Goal: Task Accomplishment & Management: Complete application form

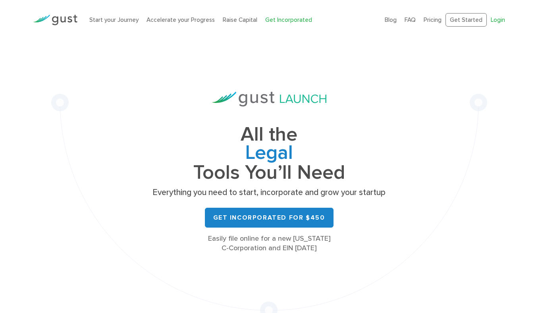
click at [497, 21] on link "Login" at bounding box center [498, 19] width 14 height 7
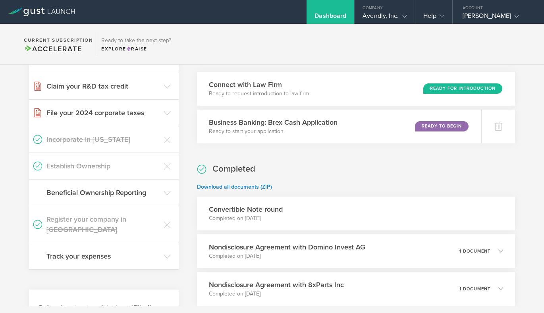
scroll to position [149, 0]
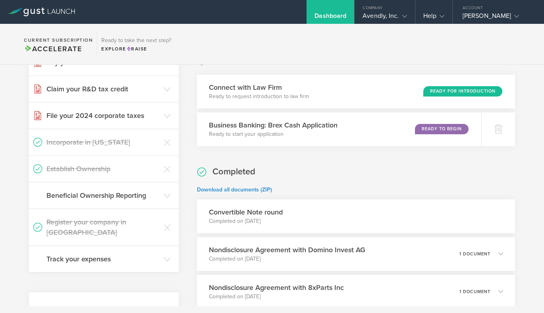
click at [278, 216] on h3 "Convertible Note round" at bounding box center [246, 212] width 74 height 10
click at [391, 13] on div "Avendly, Inc." at bounding box center [385, 18] width 44 height 12
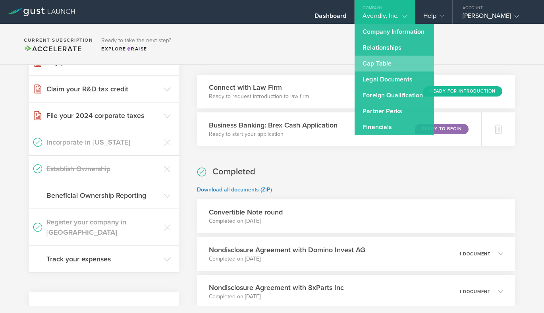
click at [389, 66] on link "Cap Table" at bounding box center [394, 64] width 79 height 16
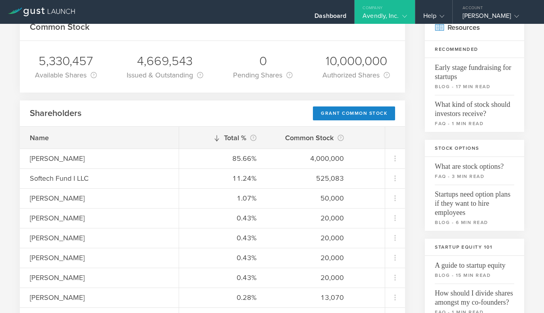
scroll to position [72, 0]
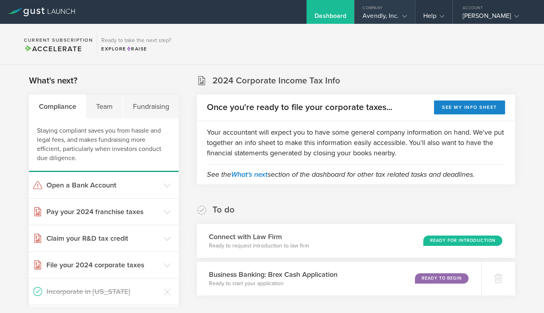
click at [400, 13] on gust-icon at bounding box center [403, 16] width 8 height 8
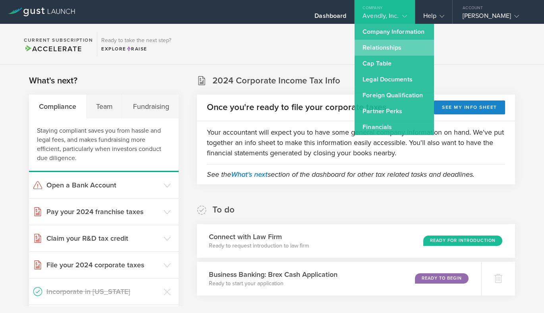
click at [402, 49] on link "Relationships" at bounding box center [394, 48] width 79 height 16
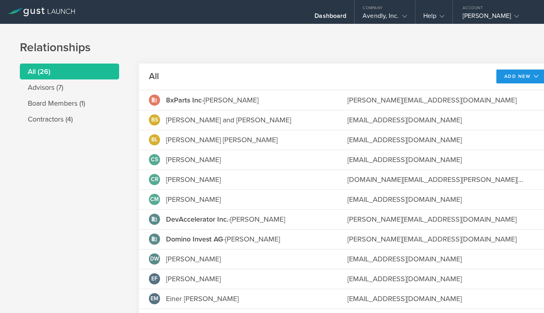
click at [497, 74] on button "Add New" at bounding box center [522, 77] width 50 height 14
click at [264, 75] on header "All Add New Add advisor Add contractor Modify board" at bounding box center [348, 77] width 418 height 27
click at [379, 17] on div "Avendly, Inc." at bounding box center [385, 18] width 44 height 12
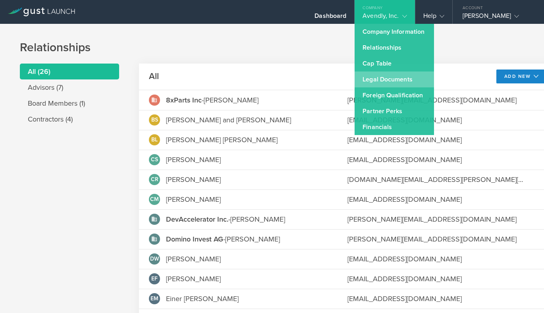
click at [390, 77] on link "Legal Documents" at bounding box center [394, 80] width 79 height 16
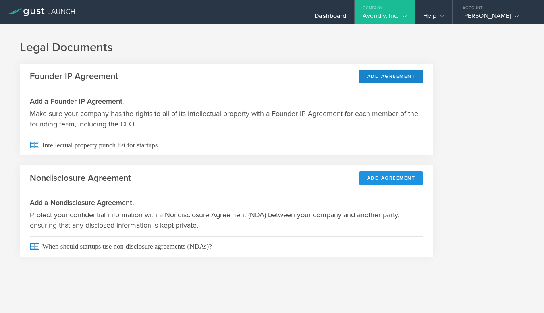
click at [399, 179] on button "Add Agreement" at bounding box center [392, 178] width 64 height 14
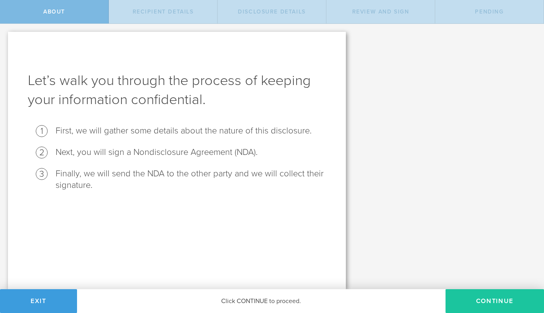
click at [468, 304] on button "Continue" at bounding box center [495, 301] width 99 height 24
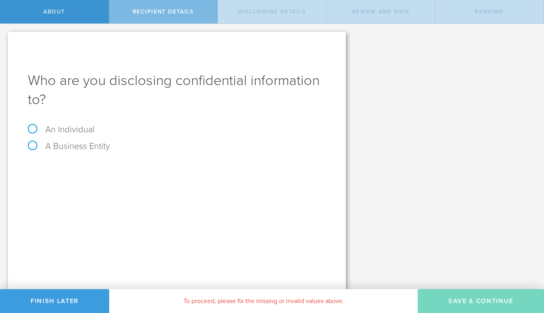
click at [41, 145] on label "A Business Entity" at bounding box center [69, 146] width 82 height 10
click at [5, 37] on input "A Business Entity" at bounding box center [2, 30] width 5 height 13
radio input "true"
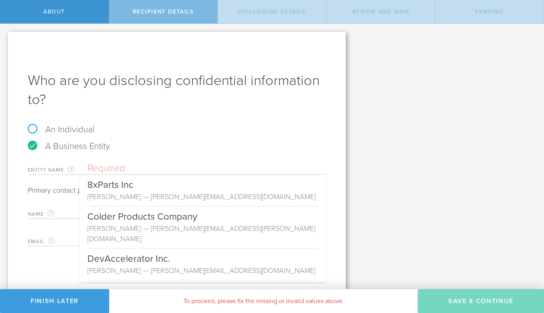
click at [107, 166] on input "text" at bounding box center [206, 169] width 239 height 12
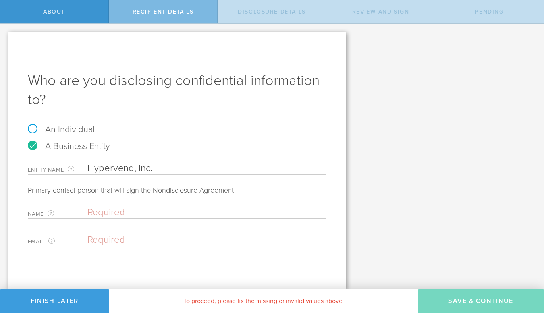
type input "Hypervend, Inc."
click at [119, 213] on input "text" at bounding box center [204, 213] width 235 height 12
type input "[PERSON_NAME]"
click at [511, 150] on div "Let’s walk you through the process of keeping your information confidential. Fi…" at bounding box center [272, 156] width 544 height 265
click at [197, 241] on input "email" at bounding box center [204, 240] width 235 height 12
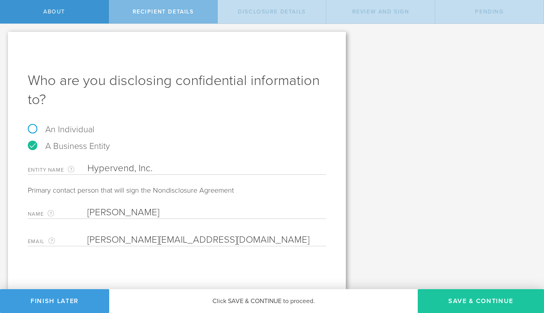
type input "[PERSON_NAME][EMAIL_ADDRESS][DOMAIN_NAME]"
click at [458, 302] on button "Save & Continue" at bounding box center [481, 301] width 126 height 24
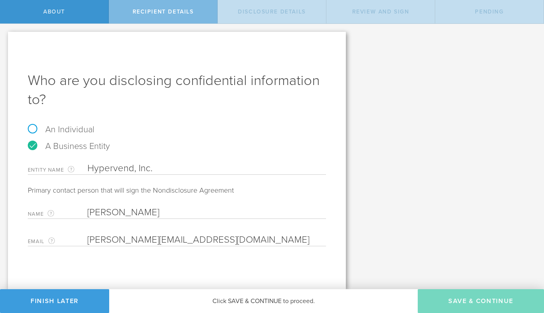
select select "string:5 years"
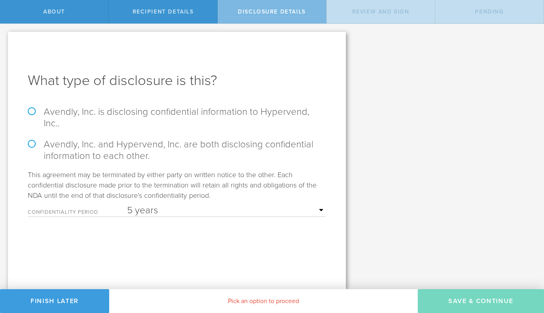
click at [197, 139] on label "Avendly, Inc. and Hypervend, Inc. are both disclosing confidential information …" at bounding box center [177, 150] width 298 height 23
click at [5, 41] on input "Avendly, Inc. and Hypervend, Inc. are both disclosing confidential information …" at bounding box center [2, 32] width 5 height 17
radio input "true"
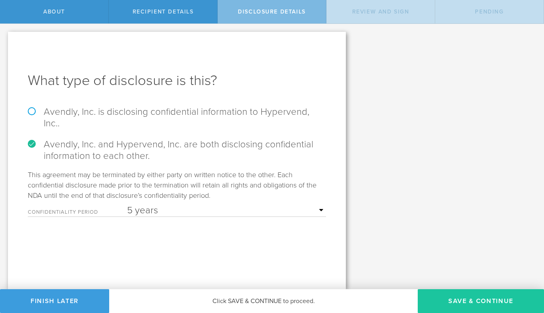
click at [459, 301] on button "Save & Continue" at bounding box center [481, 301] width 126 height 24
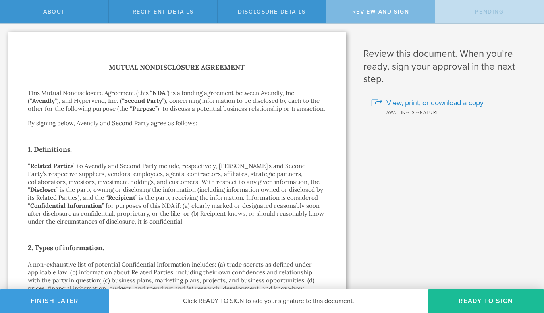
click at [459, 301] on button "Ready to Sign" at bounding box center [486, 301] width 116 height 24
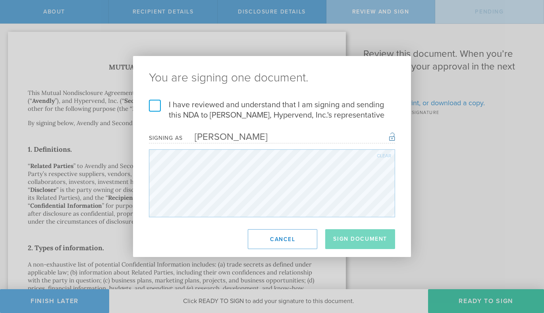
click at [157, 102] on label "I have reviewed and understand that I am signing and sending this NDA to [PERSO…" at bounding box center [272, 110] width 246 height 21
click at [0, 0] on input "I have reviewed and understand that I am signing and sending this NDA to [PERSO…" at bounding box center [0, 0] width 0 height 0
click at [358, 241] on button "Sign Document" at bounding box center [360, 239] width 70 height 20
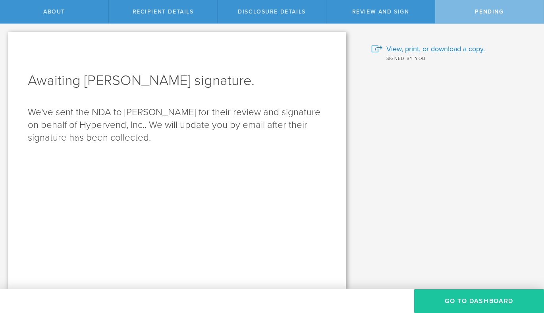
click at [450, 304] on button "Go to dashboard" at bounding box center [479, 301] width 130 height 24
